Goal: Entertainment & Leisure: Consume media (video, audio)

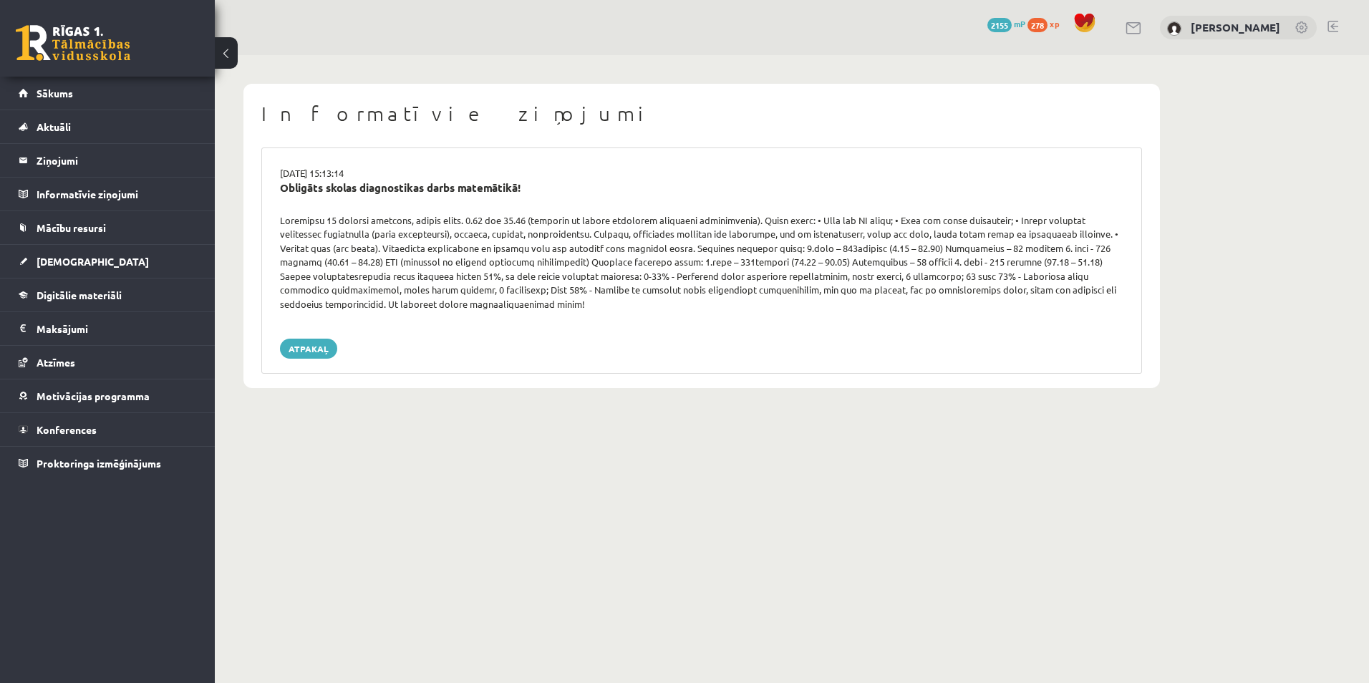
click at [1229, 158] on div "Informatīvie ziņojumi 14.10.2025 15:13:14 Obligāts skolas diagnostikas darbs ma…" at bounding box center [792, 236] width 1154 height 362
click at [72, 291] on span "Digitālie materiāli" at bounding box center [79, 295] width 85 height 13
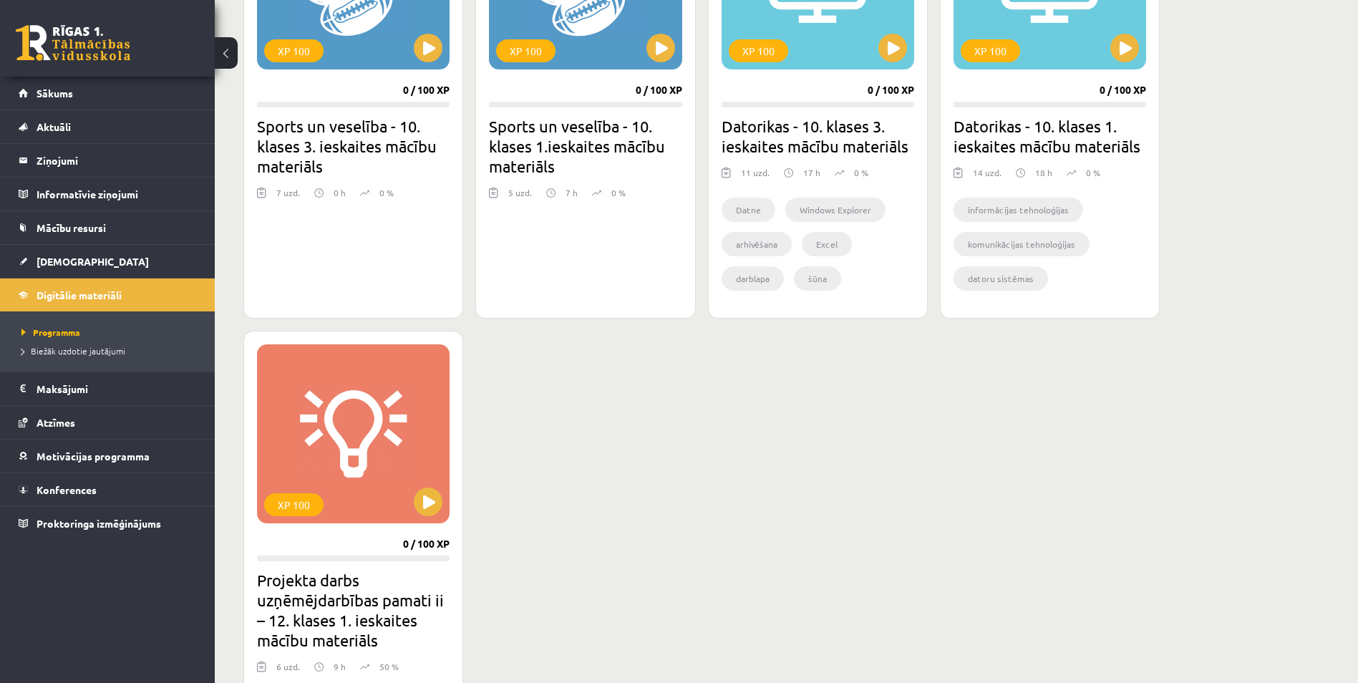
scroll to position [1026, 0]
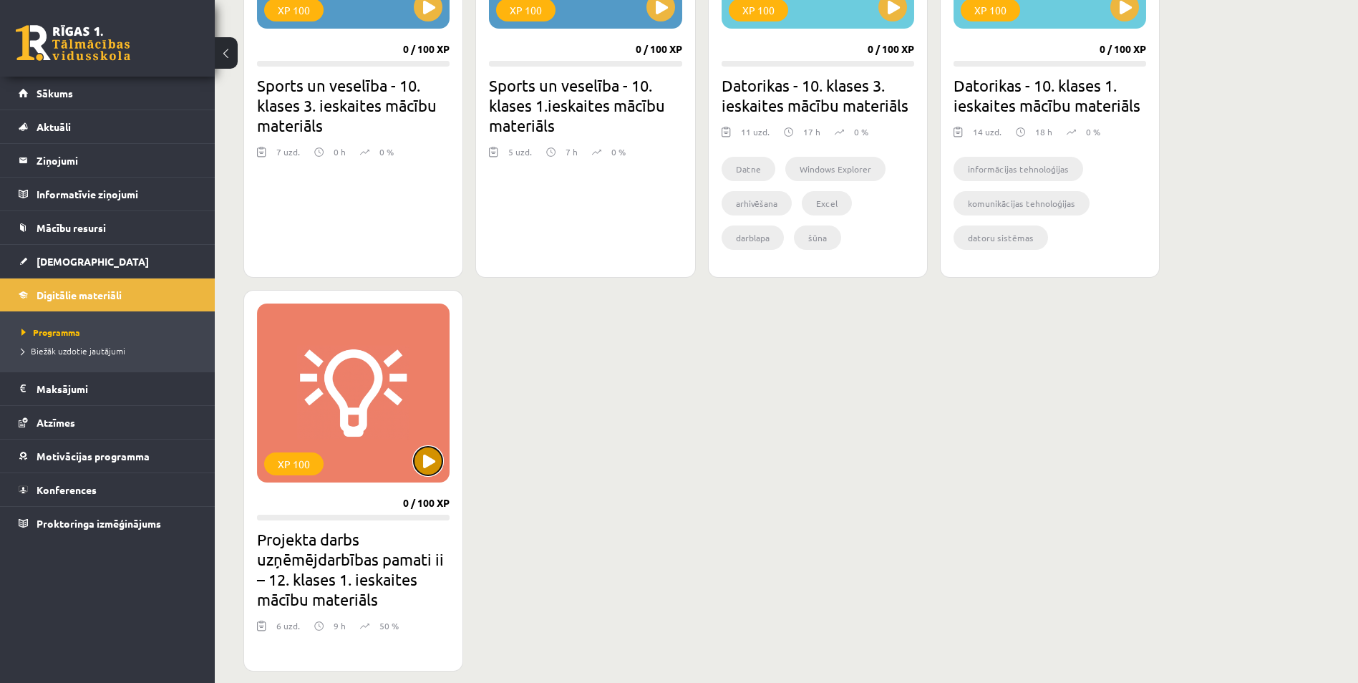
click at [434, 471] on button at bounding box center [428, 461] width 29 height 29
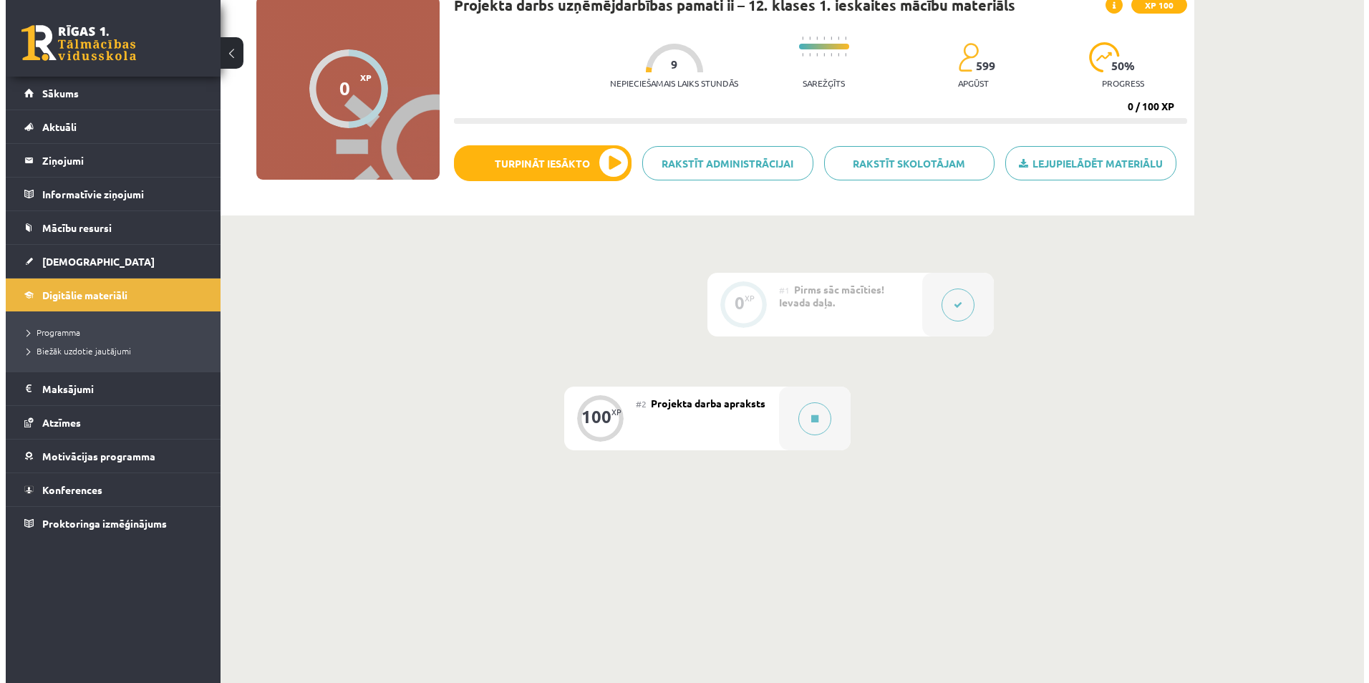
scroll to position [120, 0]
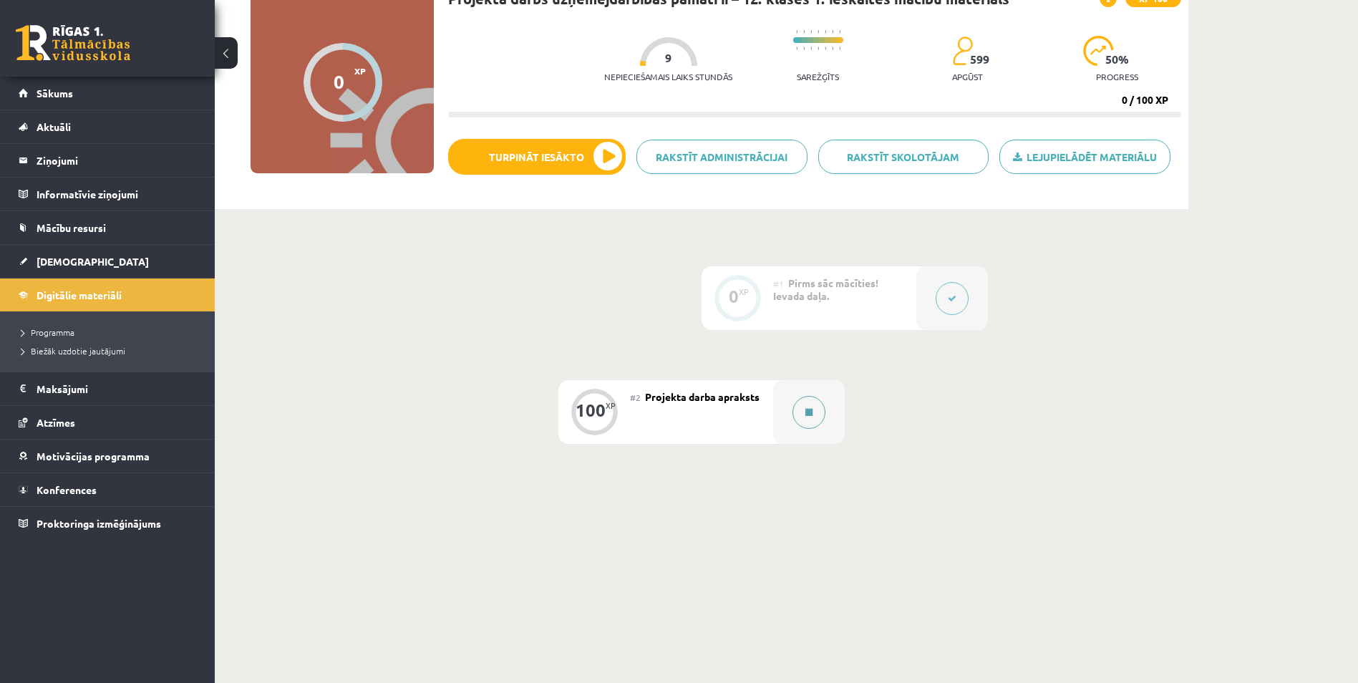
click at [804, 419] on button at bounding box center [808, 412] width 33 height 33
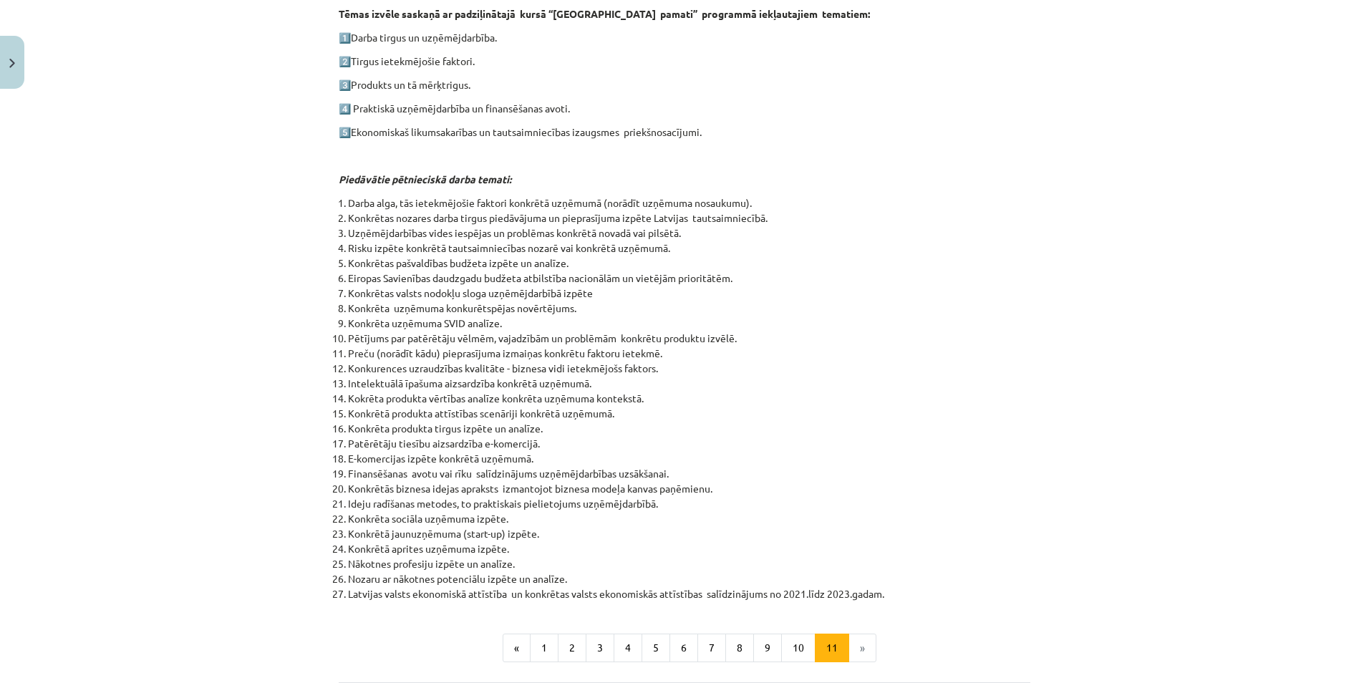
scroll to position [382, 0]
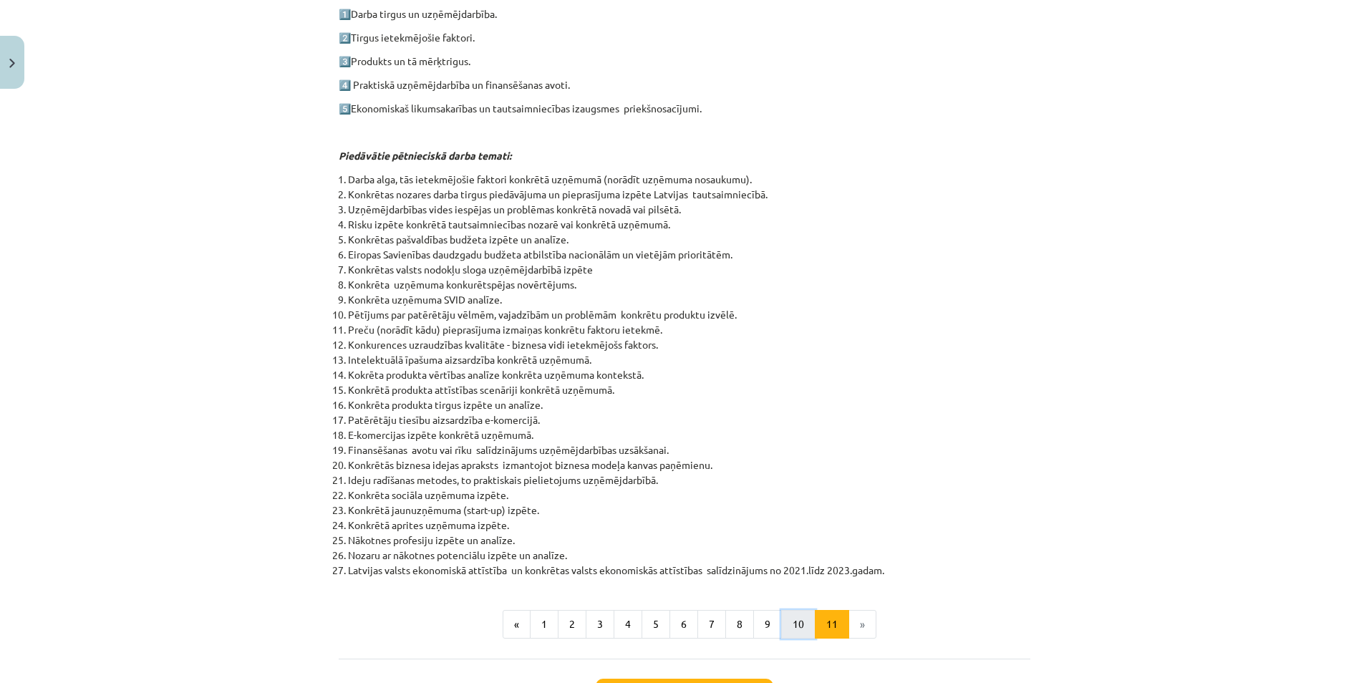
click at [785, 626] on button "10" at bounding box center [798, 624] width 34 height 29
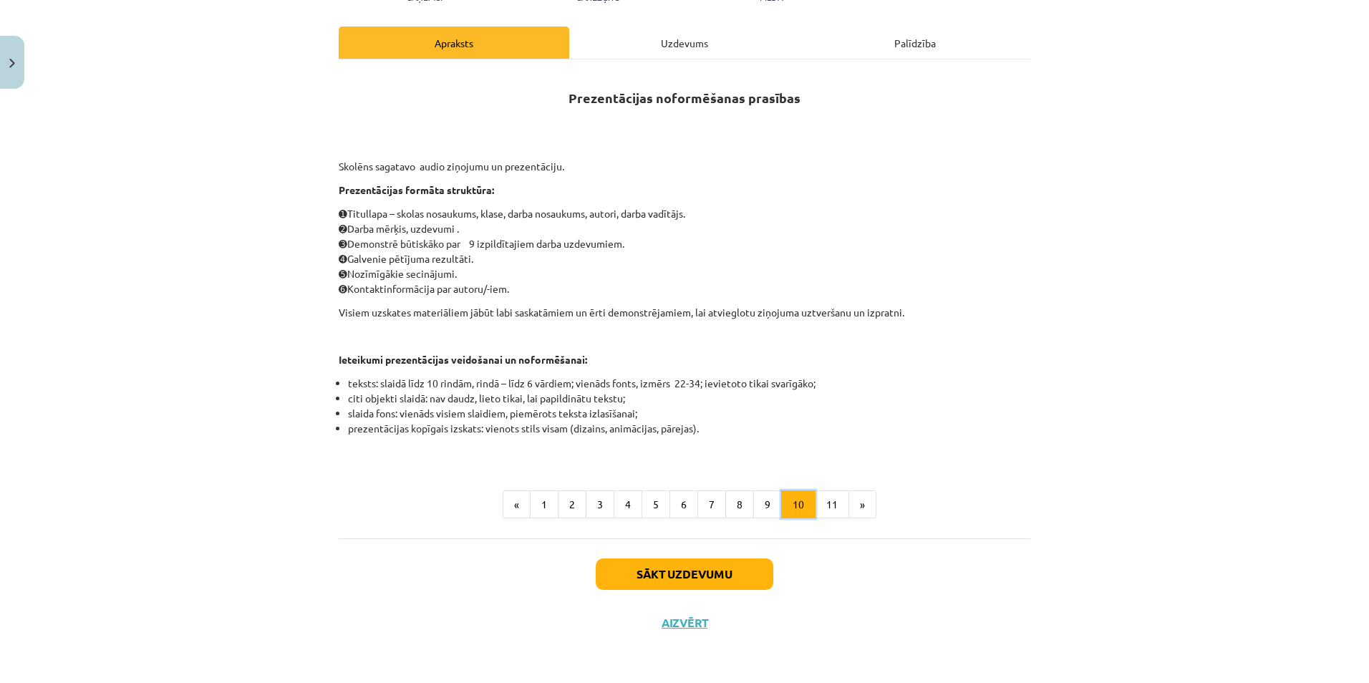
scroll to position [184, 0]
